Goal: Task Accomplishment & Management: Complete application form

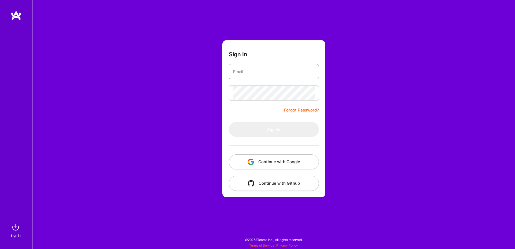
click at [265, 66] on input "email" at bounding box center [274, 72] width 82 height 14
paste input "[EMAIL_ADDRESS][PERSON_NAME][DOMAIN_NAME]"
type input "[EMAIL_ADDRESS][PERSON_NAME][DOMAIN_NAME]"
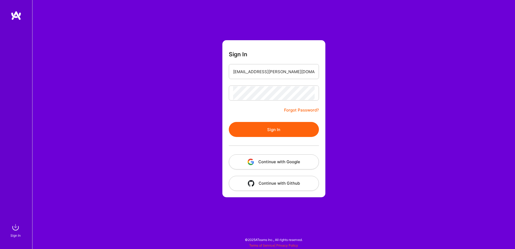
click at [281, 134] on button "Sign In" at bounding box center [274, 129] width 90 height 15
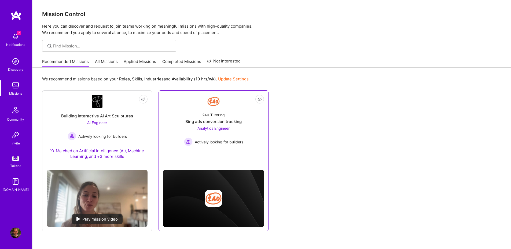
click at [215, 120] on div "Bing ads conversion tracking" at bounding box center [213, 122] width 56 height 6
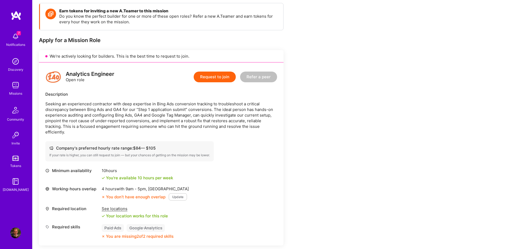
scroll to position [64, 0]
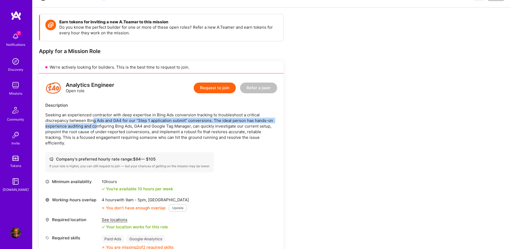
drag, startPoint x: 92, startPoint y: 120, endPoint x: 96, endPoint y: 124, distance: 5.1
click at [96, 124] on p "Seeking an experienced contractor with deep expertise in Bing Ads conversion tr…" at bounding box center [161, 129] width 232 height 34
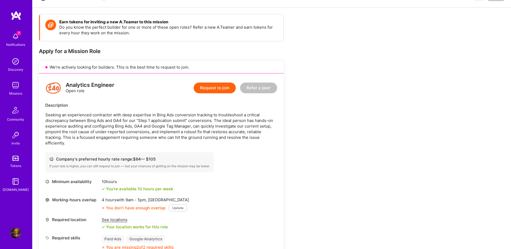
click at [188, 139] on p "Seeking an experienced contractor with deep expertise in Bing Ads conversion tr…" at bounding box center [161, 129] width 232 height 34
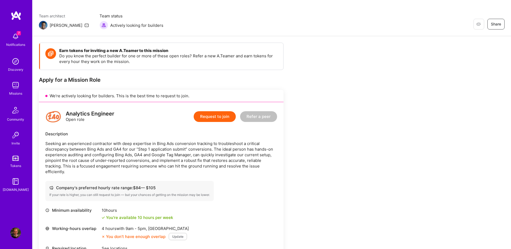
scroll to position [0, 0]
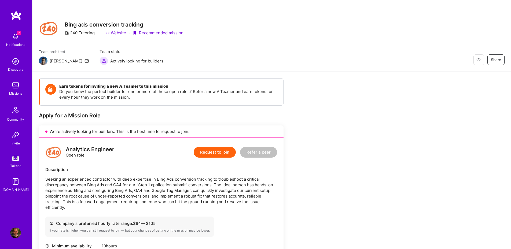
click at [13, 92] on div "Missions" at bounding box center [15, 94] width 13 height 6
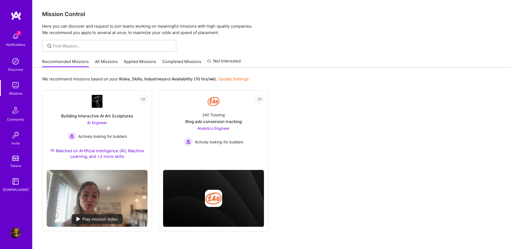
click at [113, 63] on link "All Missions" at bounding box center [106, 63] width 23 height 9
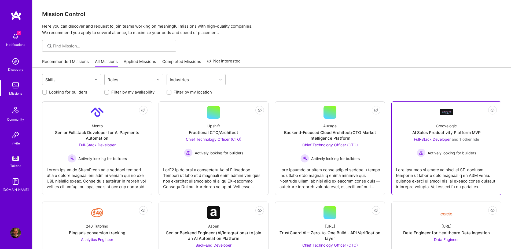
click at [461, 134] on div "AI Sales Productivity Platform MVP" at bounding box center [446, 133] width 68 height 6
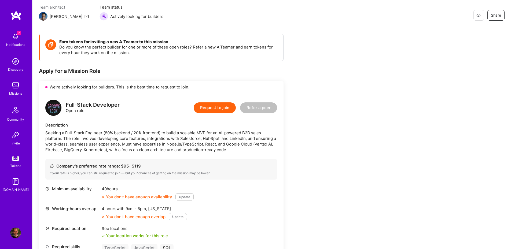
scroll to position [32, 0]
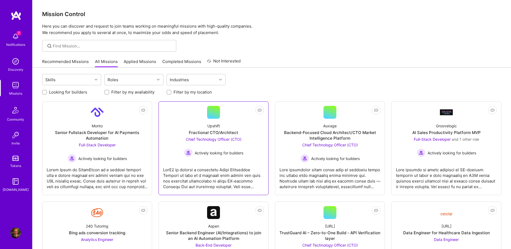
click at [216, 133] on div "Fractional CTO/Architect" at bounding box center [213, 133] width 49 height 6
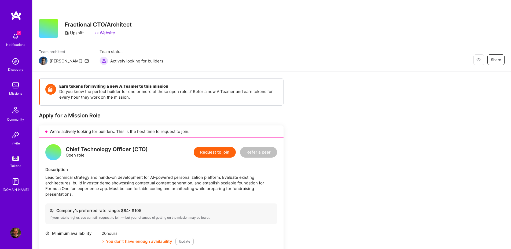
click at [494, 63] on button "Share" at bounding box center [496, 59] width 17 height 11
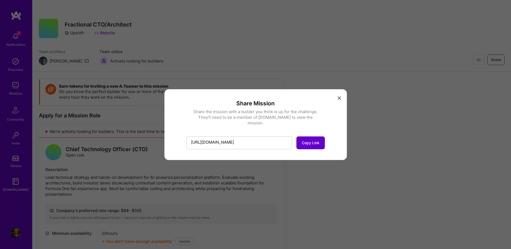
click at [303, 145] on button "Copy Link" at bounding box center [310, 143] width 28 height 13
click at [339, 102] on button "modal" at bounding box center [339, 97] width 6 height 9
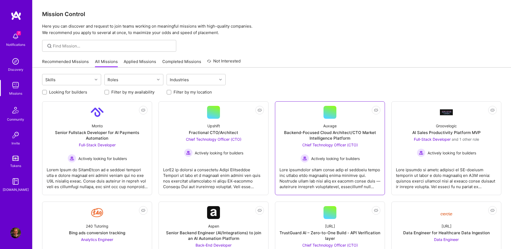
click at [343, 146] on span "Chief Technology Officer (CTO)" at bounding box center [330, 145] width 56 height 5
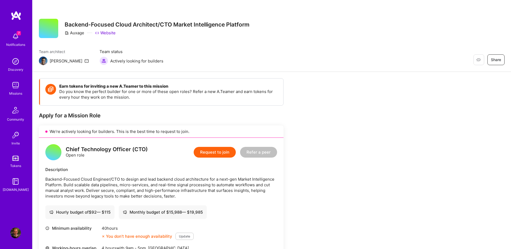
click at [493, 63] on button "Share" at bounding box center [496, 59] width 17 height 11
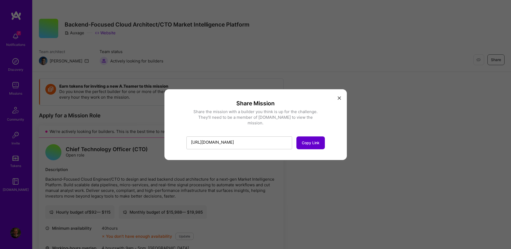
click at [309, 140] on span "Copy Link" at bounding box center [311, 142] width 18 height 5
click at [339, 100] on icon "modal" at bounding box center [339, 98] width 3 height 3
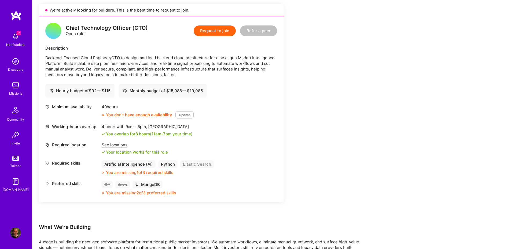
scroll to position [129, 0]
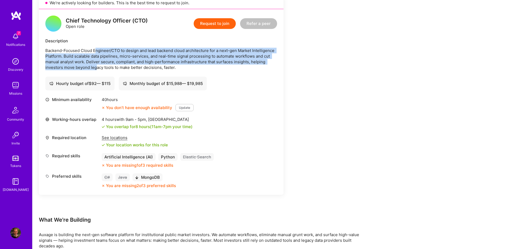
drag, startPoint x: 96, startPoint y: 51, endPoint x: 96, endPoint y: 65, distance: 14.0
click at [96, 65] on p "Backend-Focused Cloud Engineer/CTO to design and lead backend cloud architectur…" at bounding box center [161, 59] width 232 height 23
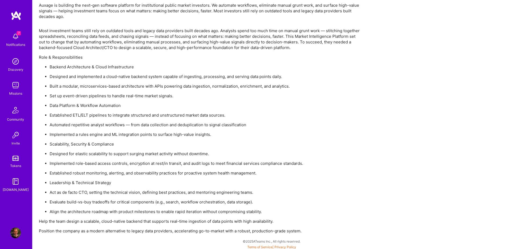
scroll to position [360, 0]
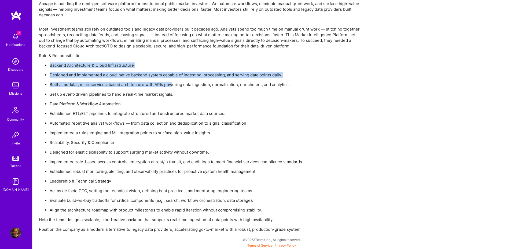
drag, startPoint x: 49, startPoint y: 64, endPoint x: 173, endPoint y: 87, distance: 125.8
click at [173, 87] on ul "Backend Architecture & Cloud Infrastructure Designed and implemented a cloud-na…" at bounding box center [200, 138] width 322 height 151
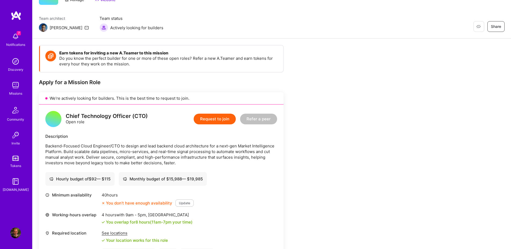
scroll to position [0, 0]
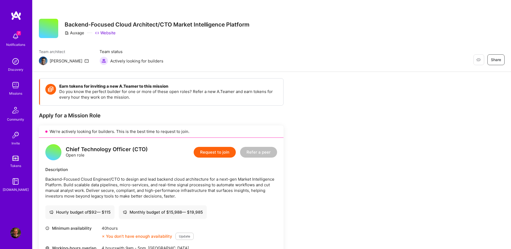
click at [20, 91] on div "Missions" at bounding box center [15, 94] width 13 height 6
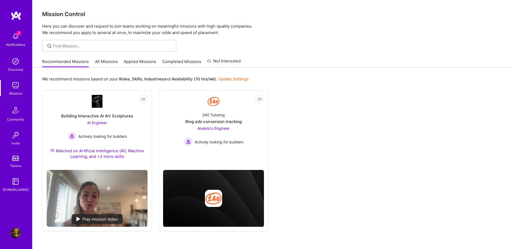
click at [152, 64] on link "Applied Missions" at bounding box center [140, 63] width 32 height 9
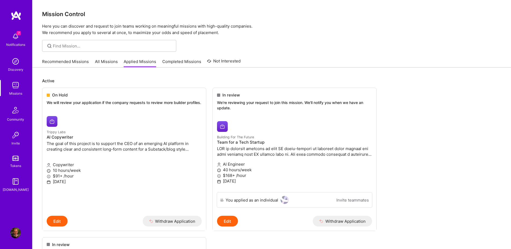
click at [105, 63] on link "All Missions" at bounding box center [106, 63] width 23 height 9
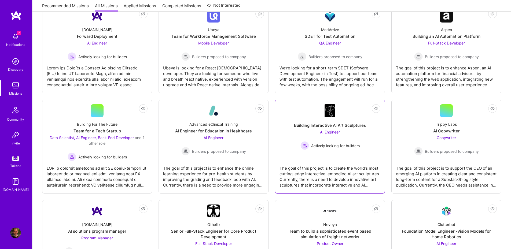
scroll to position [386, 0]
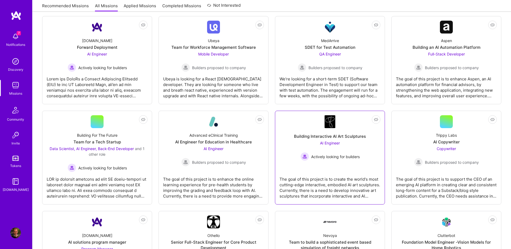
click at [337, 138] on div "Building Interactive AI Art Sculptures" at bounding box center [330, 137] width 72 height 6
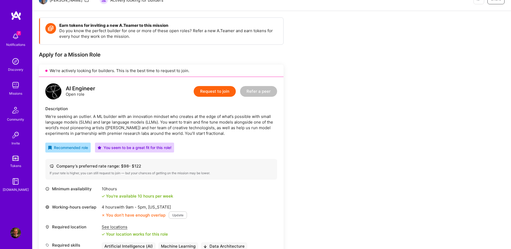
scroll to position [97, 0]
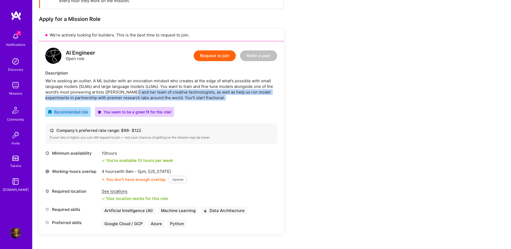
drag, startPoint x: 131, startPoint y: 89, endPoint x: 232, endPoint y: 104, distance: 101.7
click at [232, 104] on div "AI Engineer Open role Request to join Refer a peer Description We’re seeking an…" at bounding box center [161, 137] width 245 height 193
click at [231, 105] on div "AI Engineer Open role Request to join Refer a peer Description We’re seeking an…" at bounding box center [161, 137] width 245 height 193
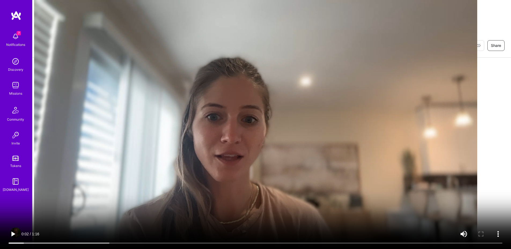
scroll to position [0, 0]
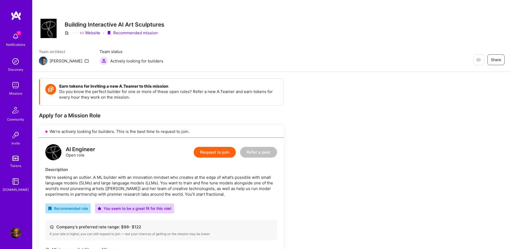
click at [223, 152] on button "Request to join" at bounding box center [215, 152] width 42 height 11
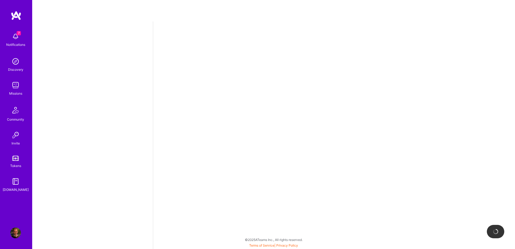
select select "AU"
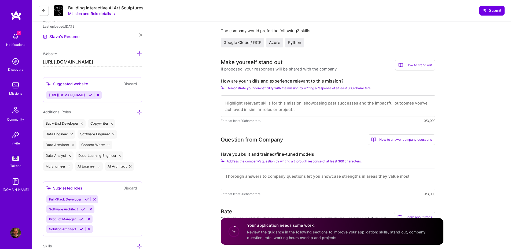
scroll to position [193, 0]
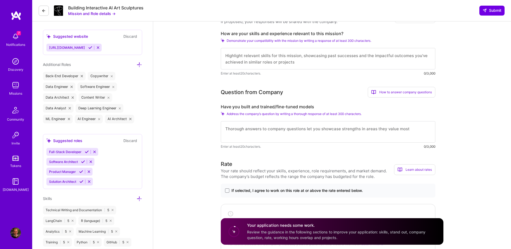
click at [273, 133] on textarea at bounding box center [328, 131] width 215 height 21
drag, startPoint x: 260, startPoint y: 107, endPoint x: 298, endPoint y: 107, distance: 37.8
click at [298, 107] on label "Have you built and trained/fine-tuned models" at bounding box center [328, 107] width 215 height 6
copy label "trained/fine-tuned"
click at [285, 139] on textarea "I have not" at bounding box center [328, 131] width 215 height 21
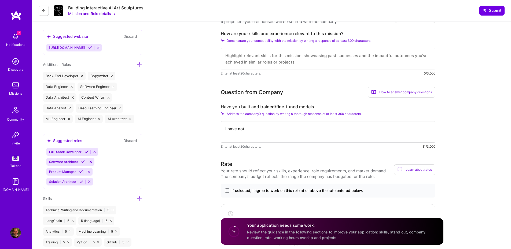
paste textarea "trained/fine-tuned"
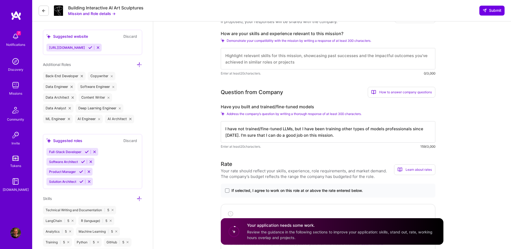
click at [409, 129] on textarea "I have not trained/fine-tuned LLMs, but I have been training other types of mod…" at bounding box center [328, 131] width 215 height 21
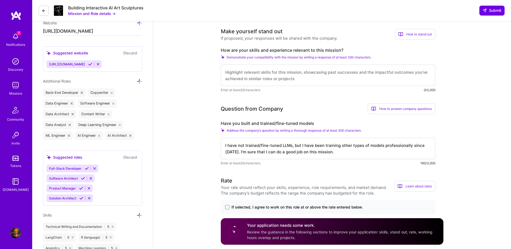
scroll to position [161, 0]
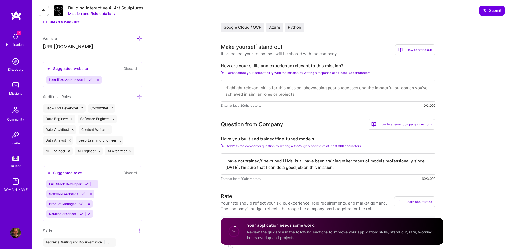
type textarea "I have not trained/fine-tuned LLMs, but I have been training other types of mod…"
click at [264, 93] on textarea at bounding box center [328, 90] width 215 height 21
type textarea "Data"
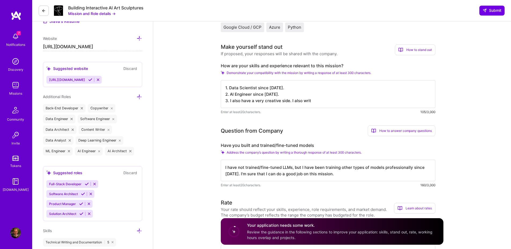
type textarea "1. Data Scientist since [DATE]. 2. AI Engineer since [DATE]. 3. I also have a v…"
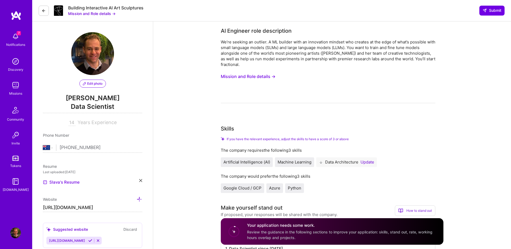
select select "AU"
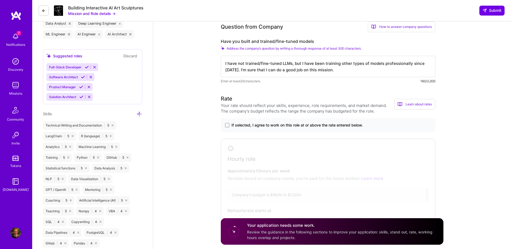
scroll to position [322, 0]
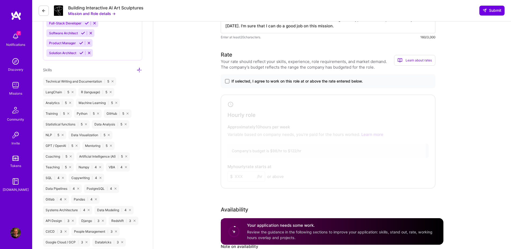
type textarea "1. Data Scientist since 2011. 2. AI Engineer since 2023. 3. I also write and in…"
click at [229, 80] on span at bounding box center [227, 81] width 4 height 4
click at [0, 0] on input "If selected, I agree to work on this role at or above the rate entered below." at bounding box center [0, 0] width 0 height 0
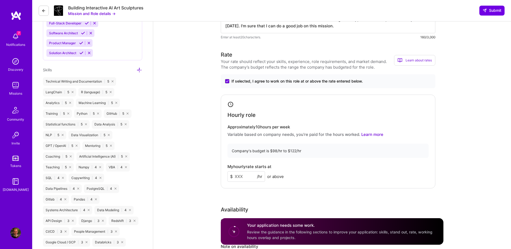
click at [250, 177] on input at bounding box center [247, 176] width 38 height 10
type input "122"
click at [349, 180] on div "My hourly rate starts at $ 122 /hr or above" at bounding box center [328, 172] width 201 height 17
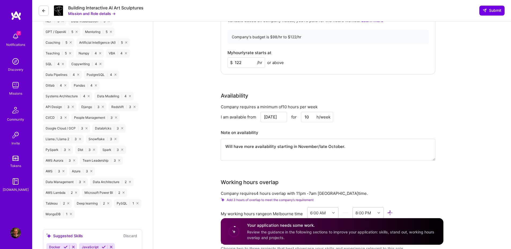
scroll to position [451, 0]
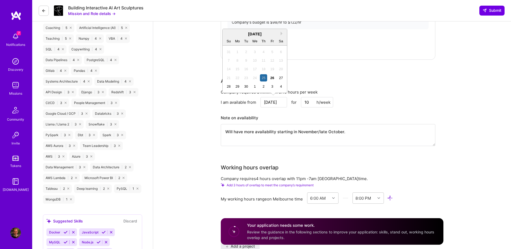
click at [281, 102] on input "[DATE]" at bounding box center [274, 102] width 27 height 10
click at [283, 34] on button "Next Month" at bounding box center [283, 34] width 4 height 4
click at [228, 32] on button "Previous Month" at bounding box center [227, 34] width 4 height 4
click at [228, 78] on div "19" at bounding box center [228, 77] width 7 height 7
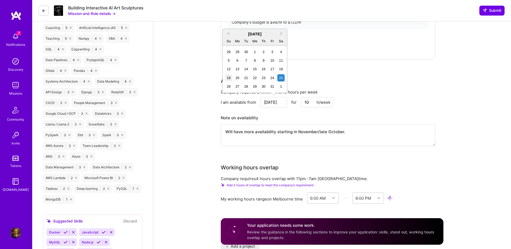
type input "Oct 19"
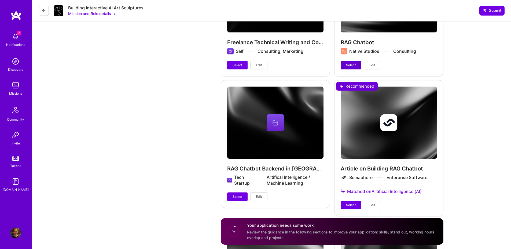
scroll to position [1835, 0]
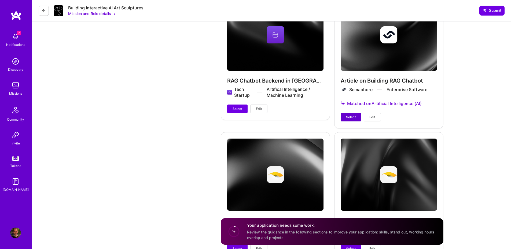
click at [350, 117] on span "Select" at bounding box center [351, 117] width 10 height 5
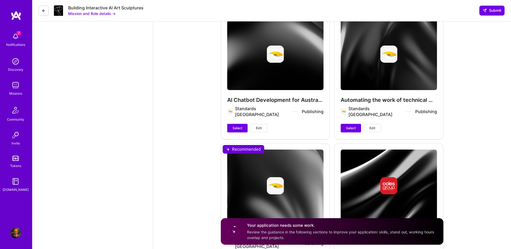
scroll to position [1964, 0]
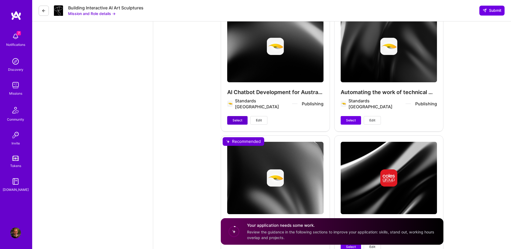
click at [237, 118] on span "Select" at bounding box center [238, 120] width 10 height 5
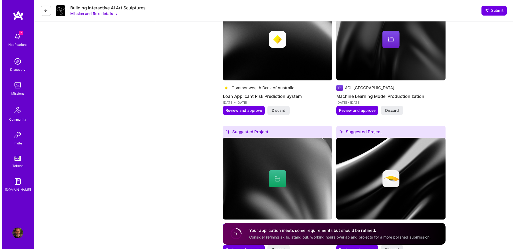
scroll to position [1159, 0]
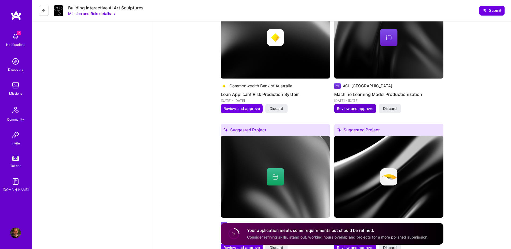
click at [369, 109] on span "Review and approve" at bounding box center [355, 108] width 36 height 5
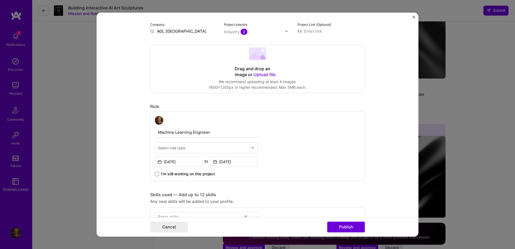
scroll to position [97, 0]
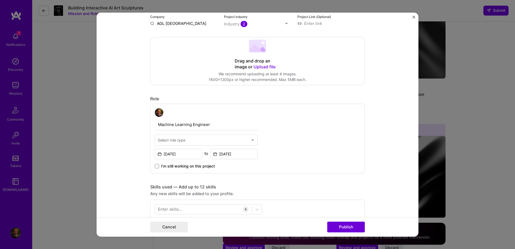
click at [206, 136] on div "Select role type" at bounding box center [203, 140] width 96 height 10
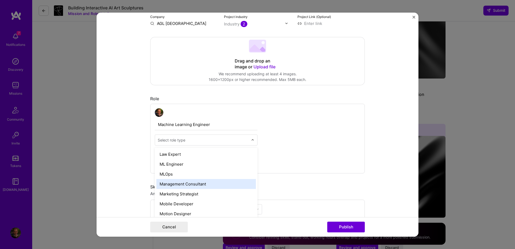
scroll to position [386, 0]
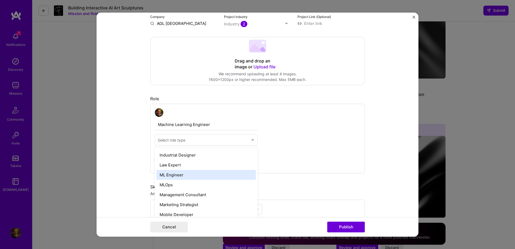
click at [188, 175] on div "ML Engineer" at bounding box center [206, 175] width 100 height 10
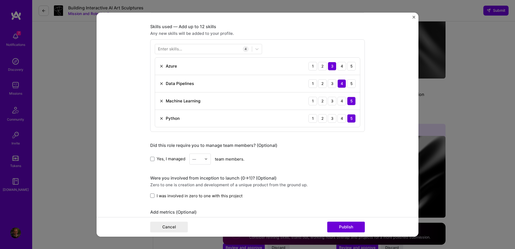
scroll to position [258, 0]
click at [351, 68] on div "5" at bounding box center [351, 65] width 9 height 9
click at [348, 84] on div "5" at bounding box center [351, 83] width 9 height 9
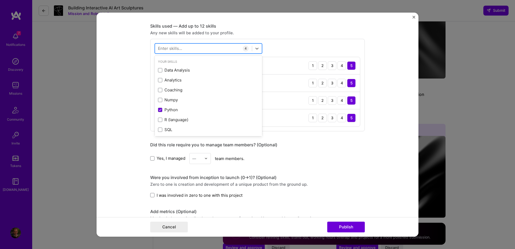
click at [187, 47] on div at bounding box center [203, 48] width 97 height 9
type input "M"
type input "m"
type input "a"
click at [303, 175] on div "Were you involved from inception to launch (0 -> 1)? (Optional)" at bounding box center [257, 178] width 215 height 6
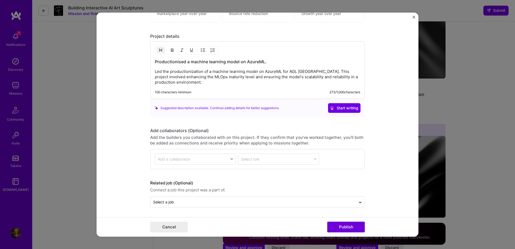
scroll to position [503, 0]
click at [341, 228] on button "Publish" at bounding box center [346, 227] width 38 height 11
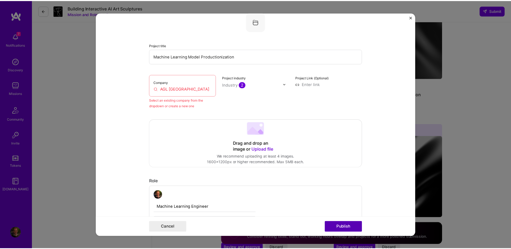
scroll to position [35, 0]
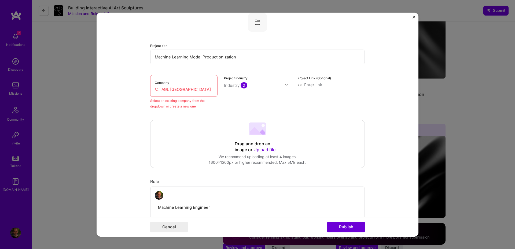
click at [184, 86] on input "AGL [GEOGRAPHIC_DATA]" at bounding box center [184, 89] width 58 height 6
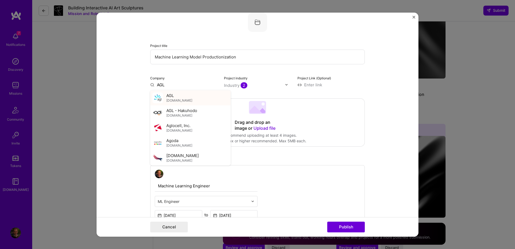
type input "AGL"
click at [169, 98] on span "agl.com.au" at bounding box center [179, 100] width 26 height 4
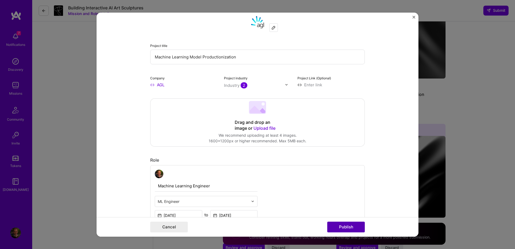
click at [351, 230] on button "Publish" at bounding box center [346, 227] width 38 height 11
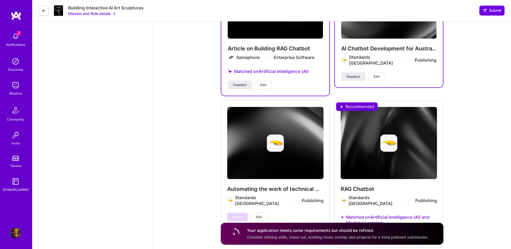
scroll to position [1803, 0]
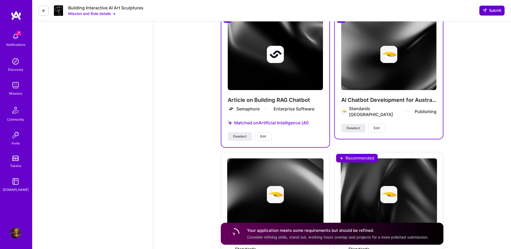
click at [491, 10] on span "Submit" at bounding box center [492, 10] width 19 height 5
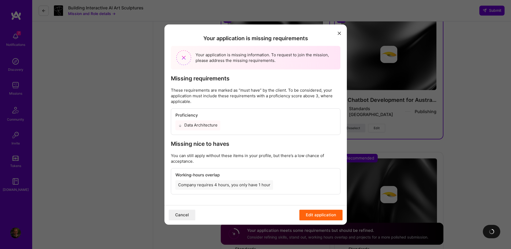
click at [195, 125] on div "Data Architecture" at bounding box center [197, 126] width 45 height 10
click at [317, 217] on button "Edit application" at bounding box center [320, 215] width 43 height 11
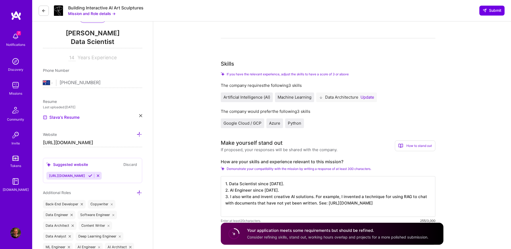
scroll to position [64, 0]
click at [367, 100] on div "Data Architecture Update" at bounding box center [346, 98] width 61 height 10
click at [368, 98] on button "Update" at bounding box center [368, 98] width 14 height 4
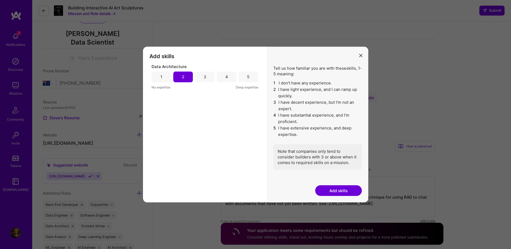
click at [229, 79] on div "4" at bounding box center [227, 77] width 20 height 11
click at [334, 192] on button "Add skills" at bounding box center [338, 190] width 47 height 11
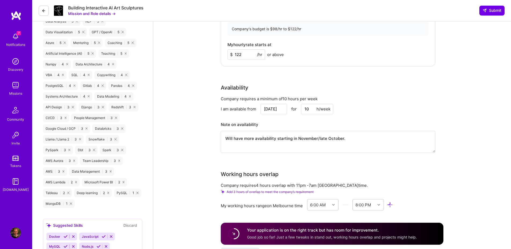
scroll to position [547, 0]
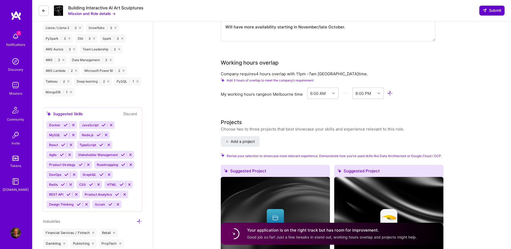
click at [499, 14] on button "Submit" at bounding box center [491, 11] width 25 height 10
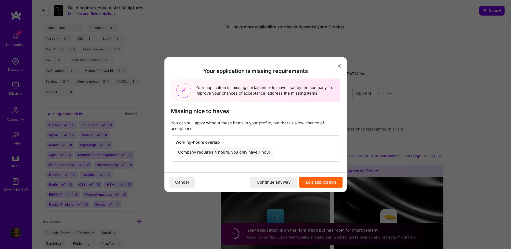
click at [285, 183] on button "Continue anyway" at bounding box center [273, 182] width 47 height 11
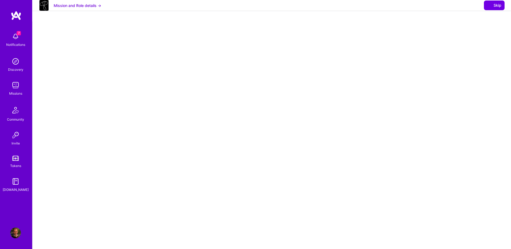
select select "AU"
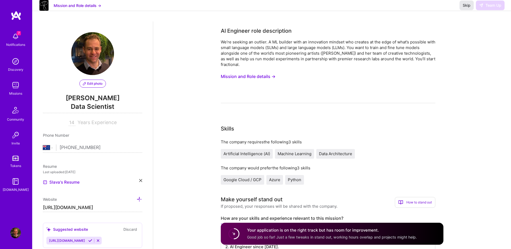
click at [465, 8] on span "Skip" at bounding box center [467, 5] width 8 height 5
click at [468, 8] on span "Skip" at bounding box center [467, 5] width 8 height 5
select select "AU"
click at [18, 90] on img at bounding box center [15, 85] width 11 height 11
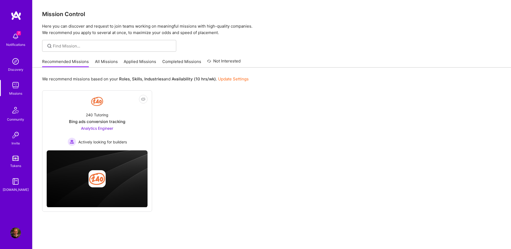
click at [143, 64] on link "Applied Missions" at bounding box center [140, 63] width 32 height 9
